Goal: Purchase product/service

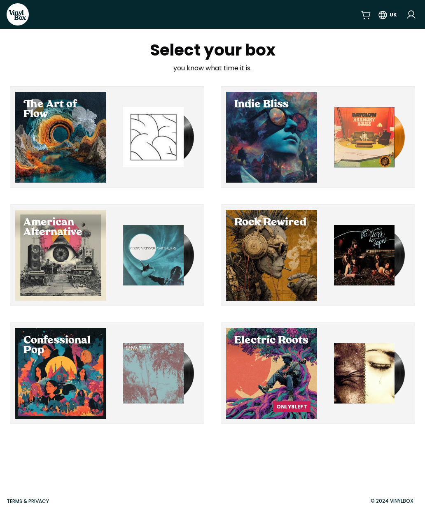
click at [261, 244] on div "Select Rock Rewired" at bounding box center [271, 255] width 91 height 91
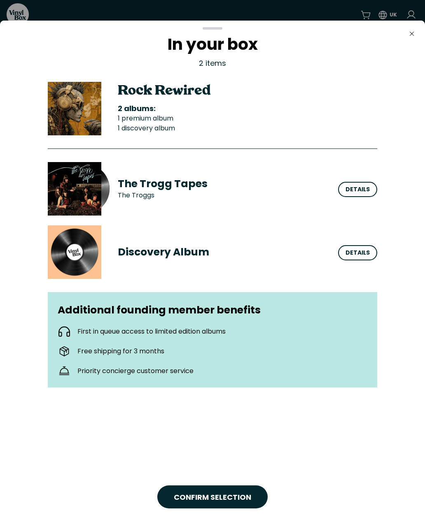
click at [419, 36] on button "Close" at bounding box center [411, 34] width 16 height 16
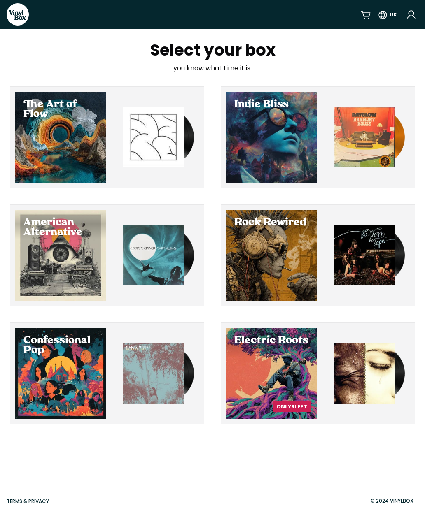
click at [280, 135] on div "Select Indie Bliss" at bounding box center [271, 137] width 91 height 91
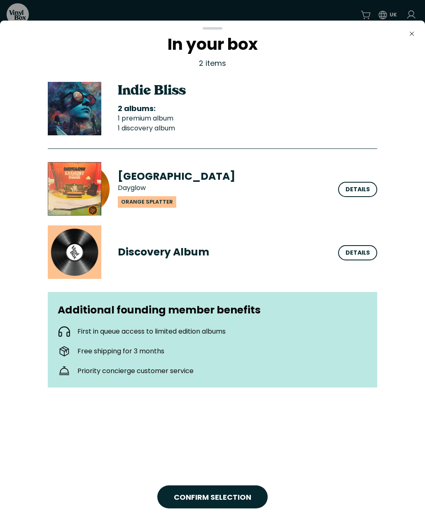
click at [410, 30] on button "Close" at bounding box center [411, 34] width 16 height 16
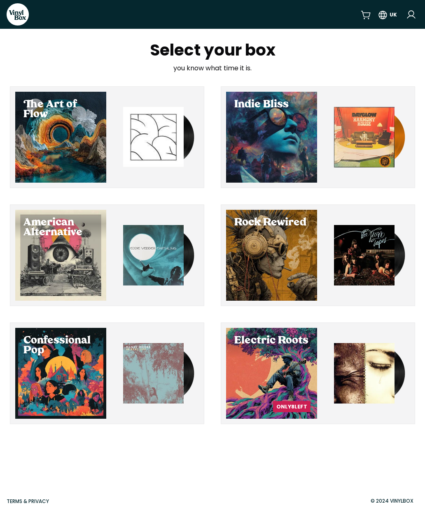
click at [50, 247] on div "Select American Alternative" at bounding box center [60, 255] width 91 height 91
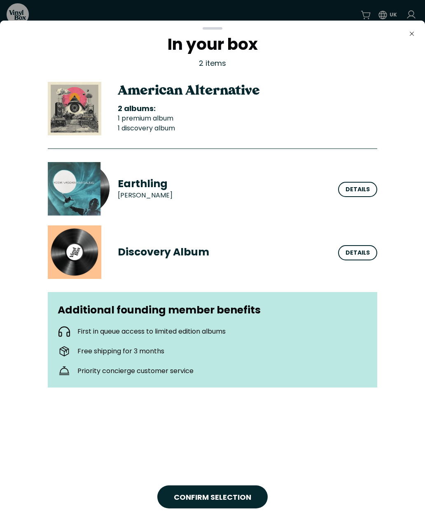
click at [203, 495] on span "CONFIRM SELECTION" at bounding box center [212, 497] width 77 height 11
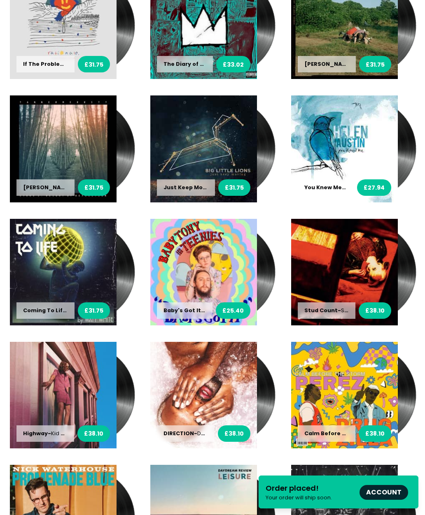
scroll to position [437, 0]
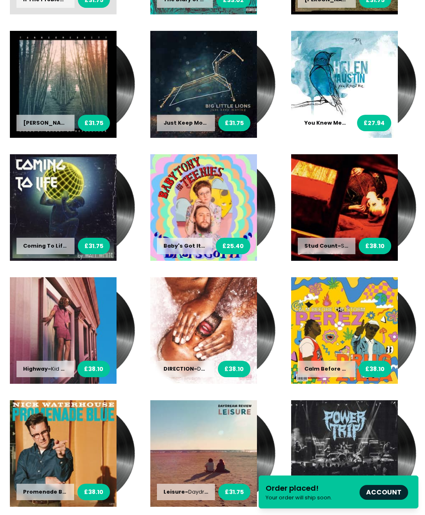
click at [391, 497] on link "Account" at bounding box center [383, 492] width 35 height 9
